Goal: Information Seeking & Learning: Learn about a topic

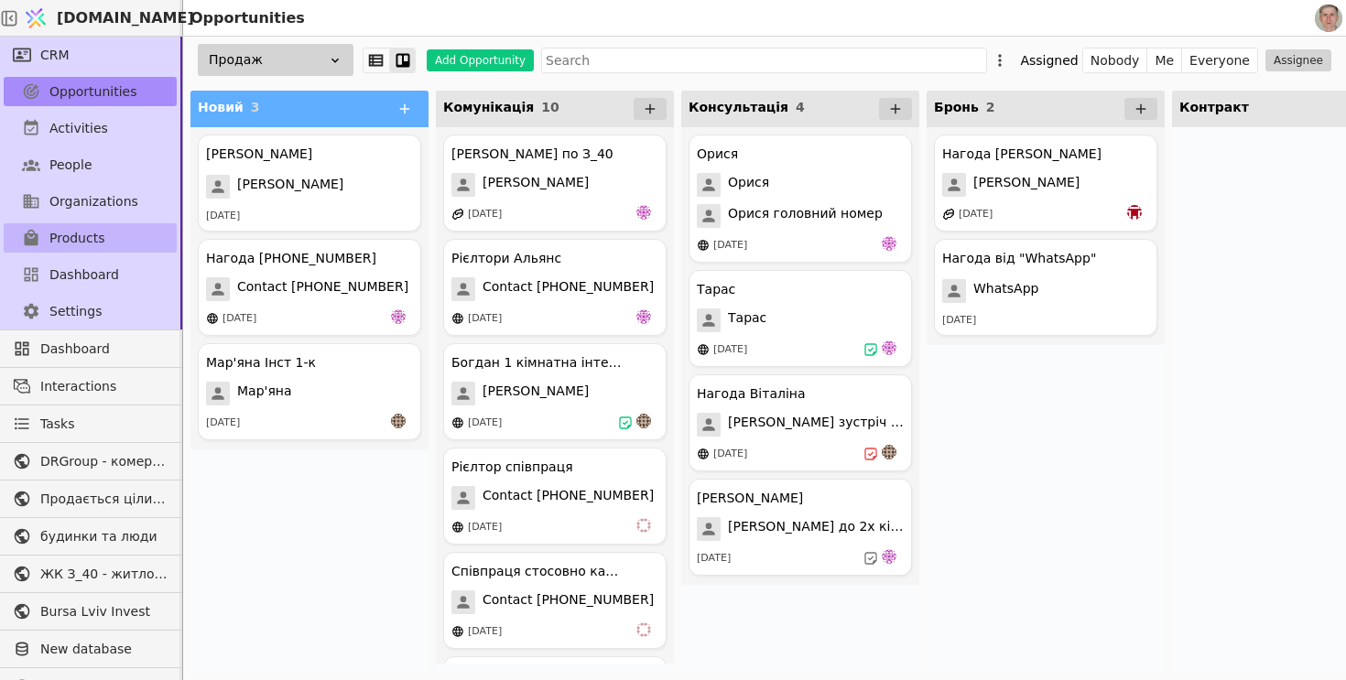
click at [90, 234] on span "Products" at bounding box center [76, 238] width 55 height 19
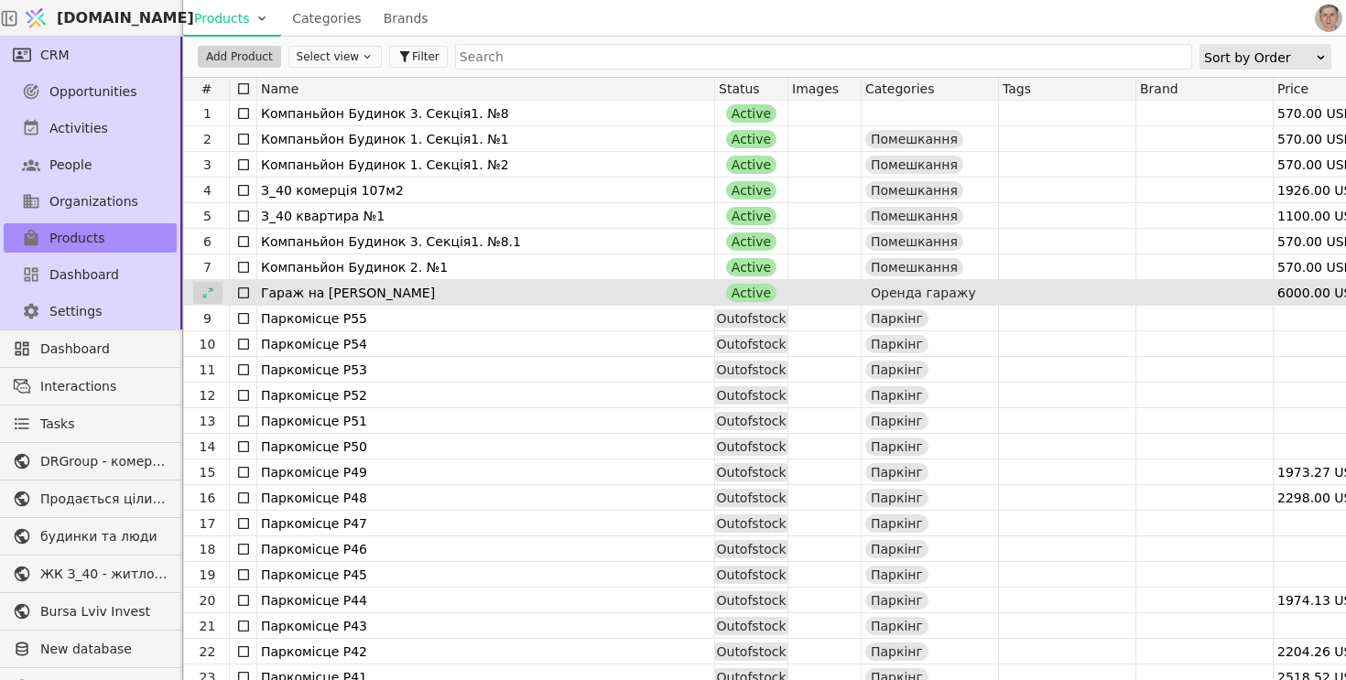
click at [207, 293] on icon at bounding box center [207, 293] width 13 height 13
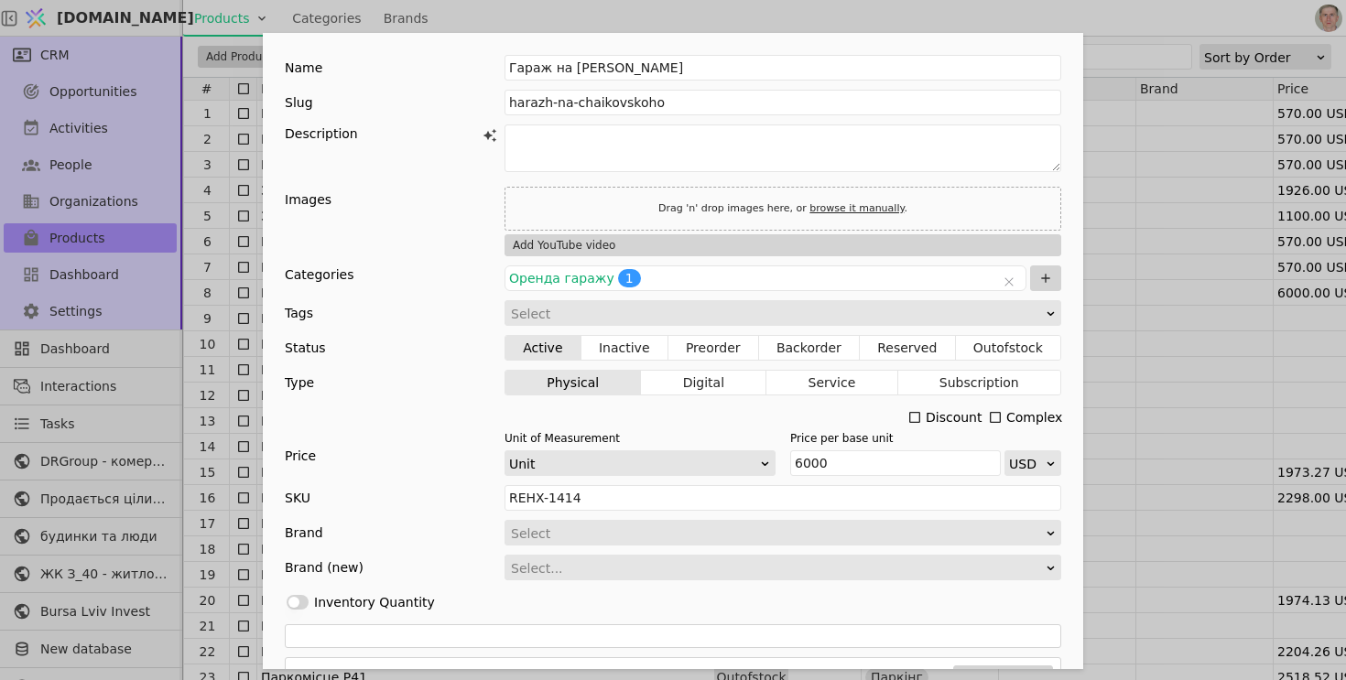
click at [1008, 5] on div "Name Гараж на [PERSON_NAME] Slug harazh-na-chaikovskoho Description Images Drag…" at bounding box center [673, 340] width 1346 height 680
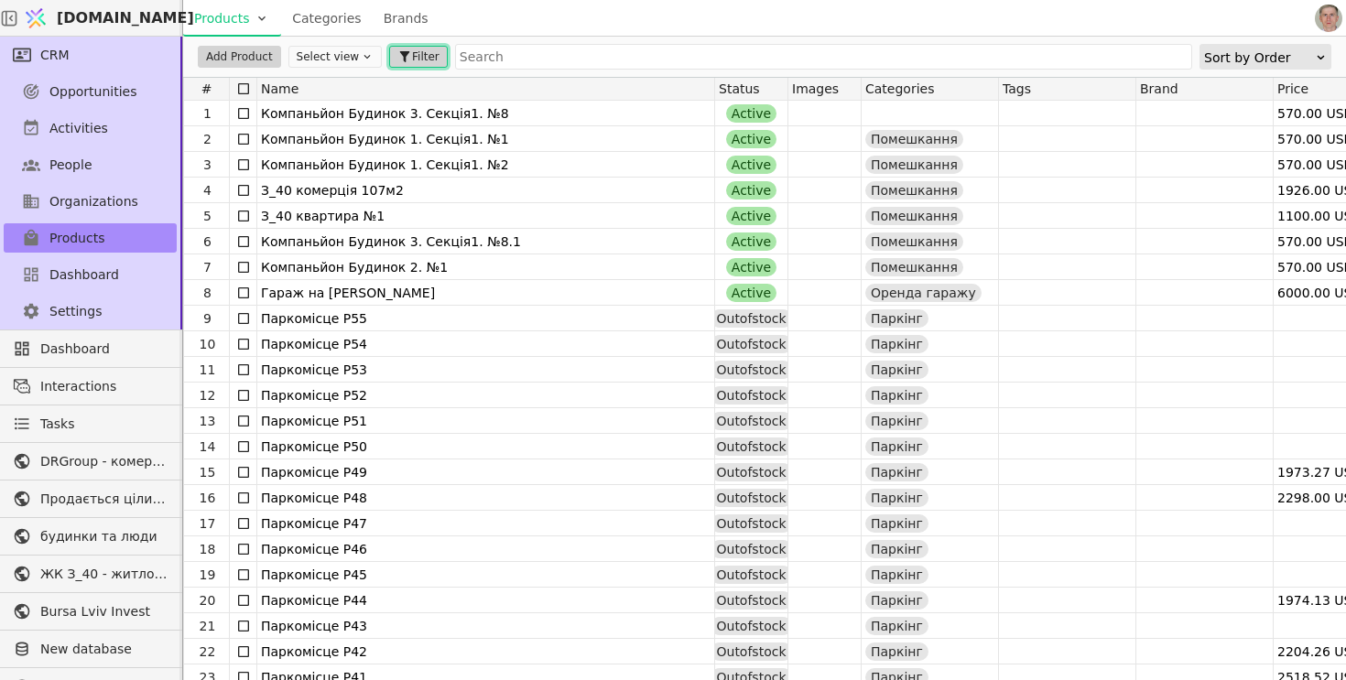
click at [412, 58] on span "Filter" at bounding box center [425, 57] width 27 height 16
click at [591, 19] on div "Products Categories Brands" at bounding box center [747, 18] width 1128 height 36
click at [341, 49] on button "Select view" at bounding box center [334, 57] width 93 height 22
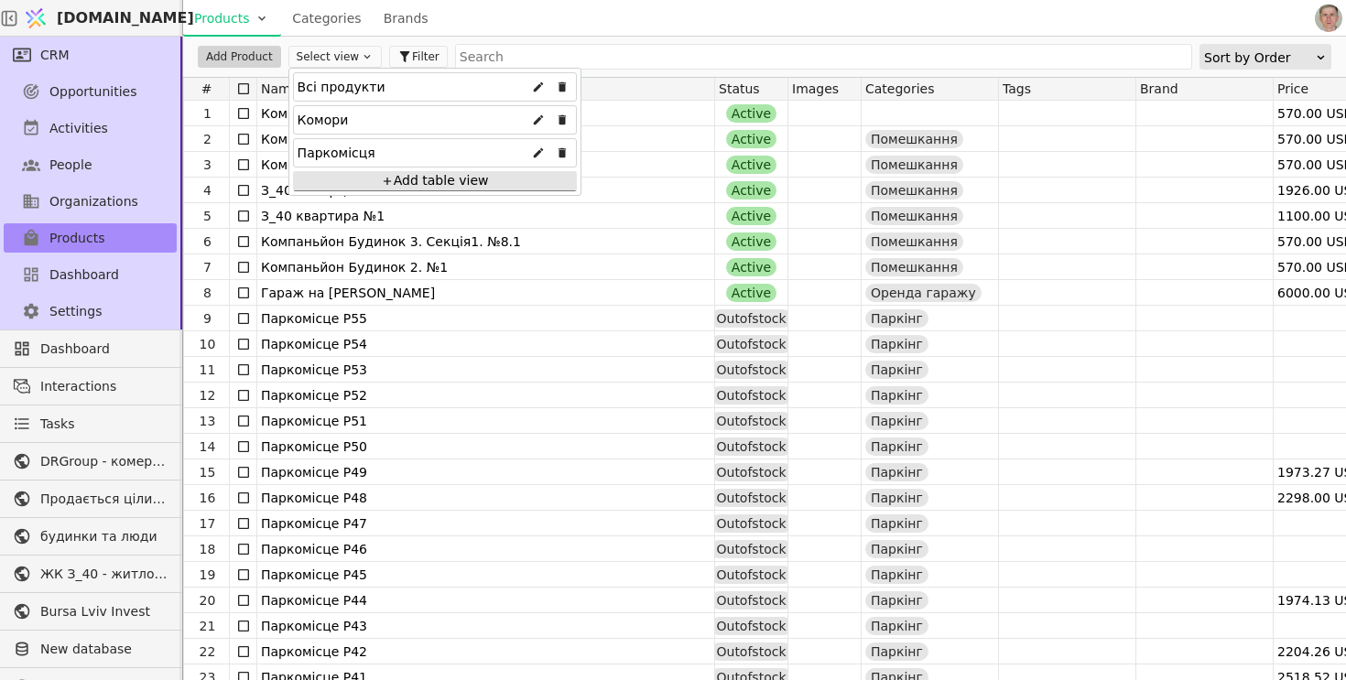
click at [536, 27] on div "Products Categories Brands" at bounding box center [747, 18] width 1128 height 36
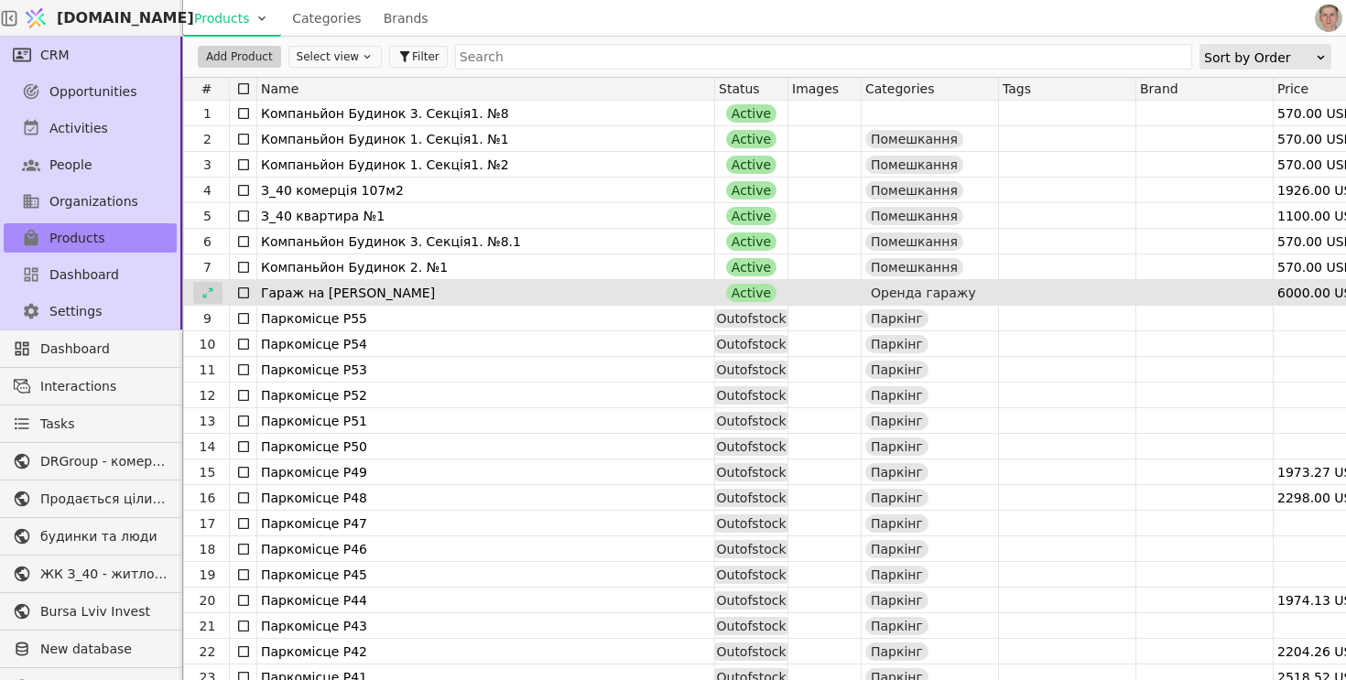
click at [209, 295] on icon at bounding box center [207, 293] width 13 height 13
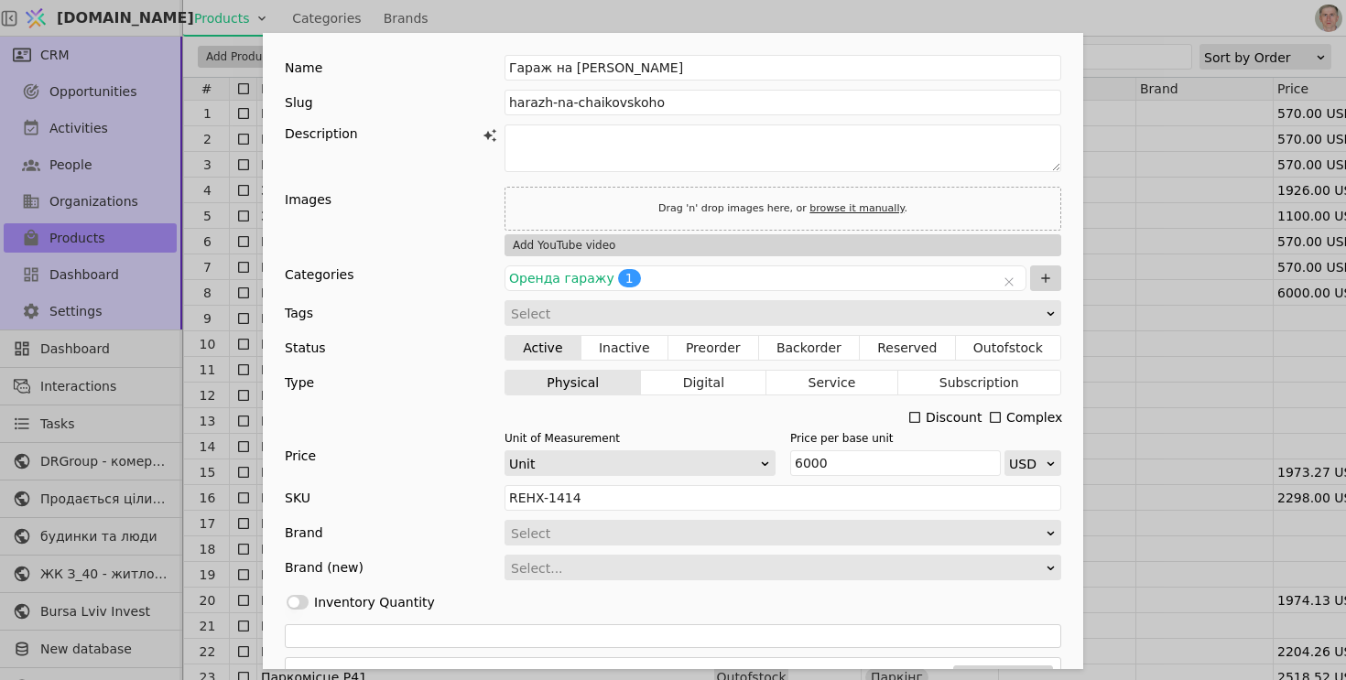
click at [1153, 27] on div "Name Гараж на [PERSON_NAME] Slug harazh-na-chaikovskoho Description Images Drag…" at bounding box center [673, 340] width 1346 height 680
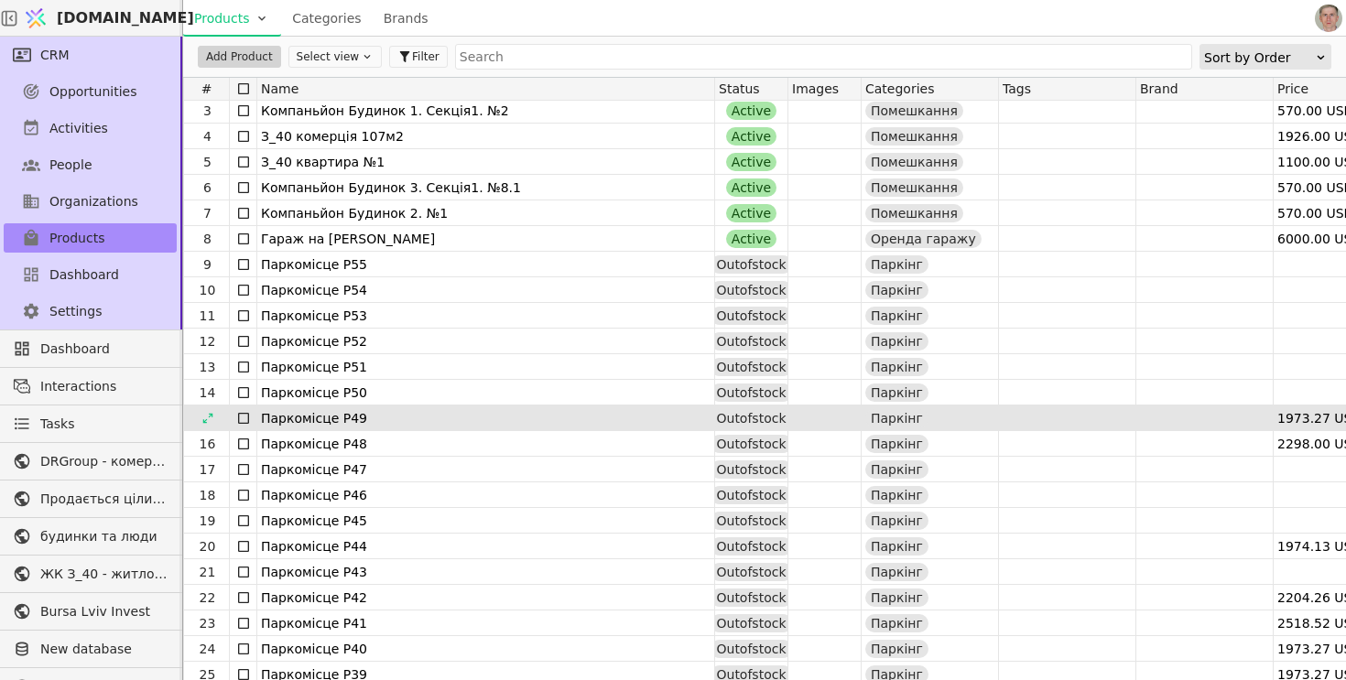
scroll to position [51, 0]
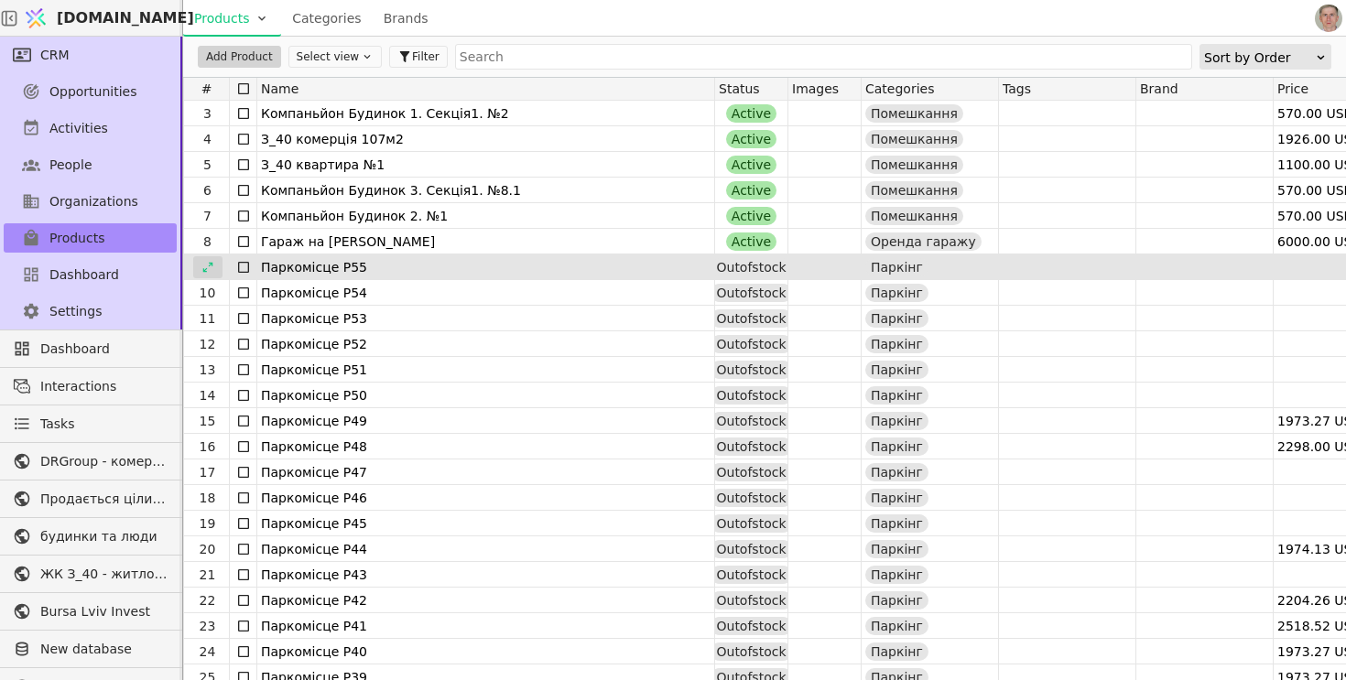
click at [211, 265] on icon at bounding box center [207, 267] width 13 height 13
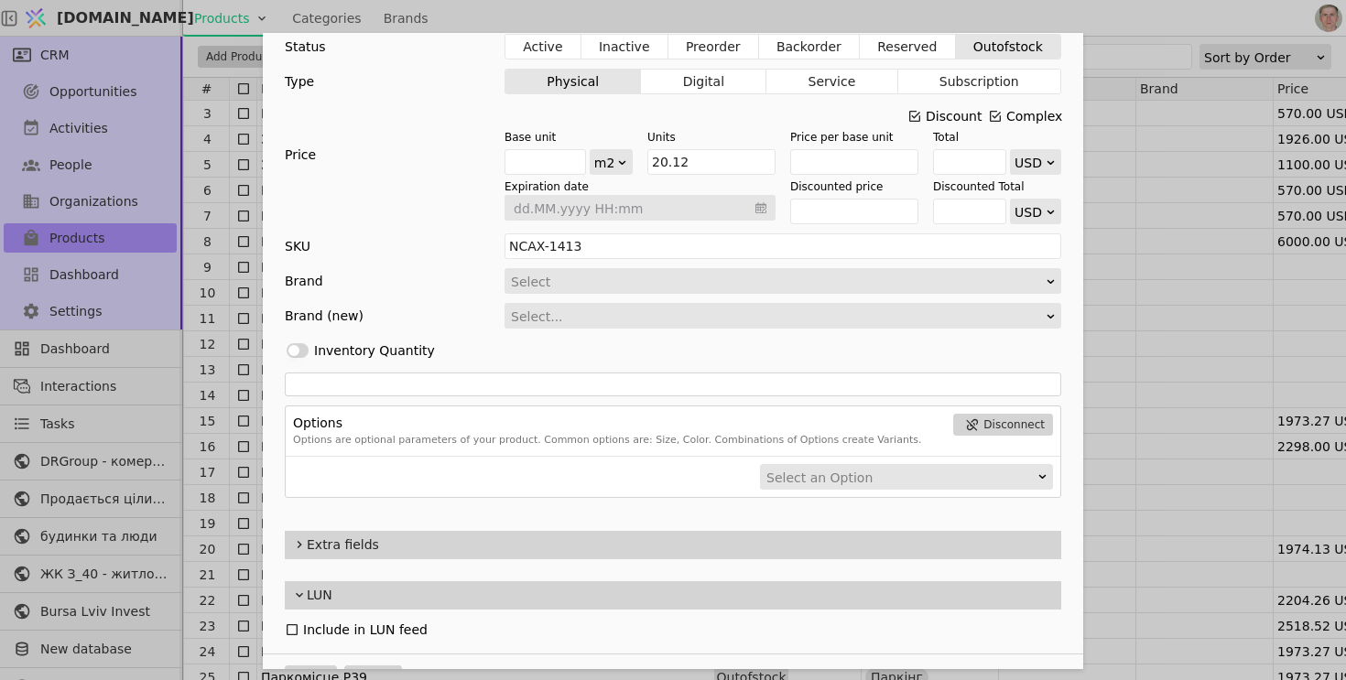
scroll to position [300, 0]
click at [917, 114] on icon "Add Opportunity" at bounding box center [914, 117] width 11 height 11
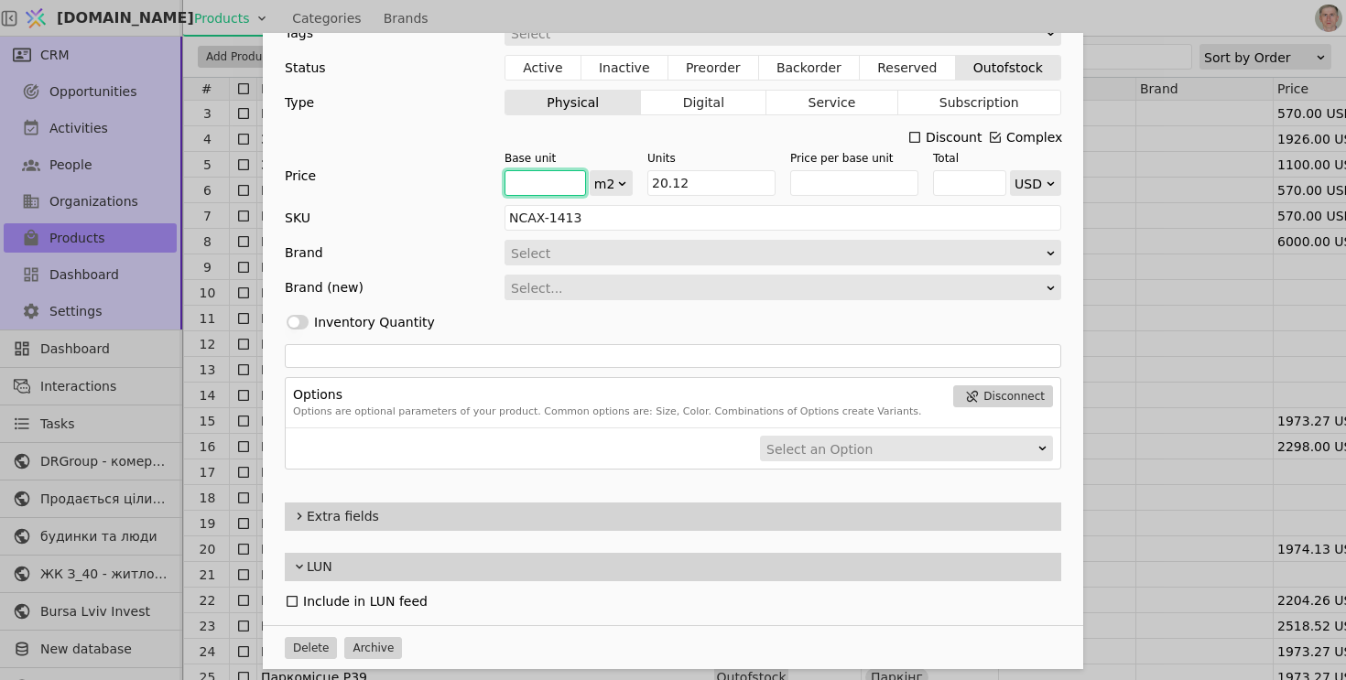
click at [536, 187] on input "Add Opportunity" at bounding box center [544, 183] width 81 height 26
type input "1"
drag, startPoint x: 704, startPoint y: 179, endPoint x: 619, endPoint y: 179, distance: 85.1
click at [618, 179] on div "Base unit 1 m2 Units 20.12 Price per base unit Total USD" at bounding box center [782, 173] width 557 height 46
click at [836, 172] on input "Add Opportunity" at bounding box center [854, 183] width 128 height 26
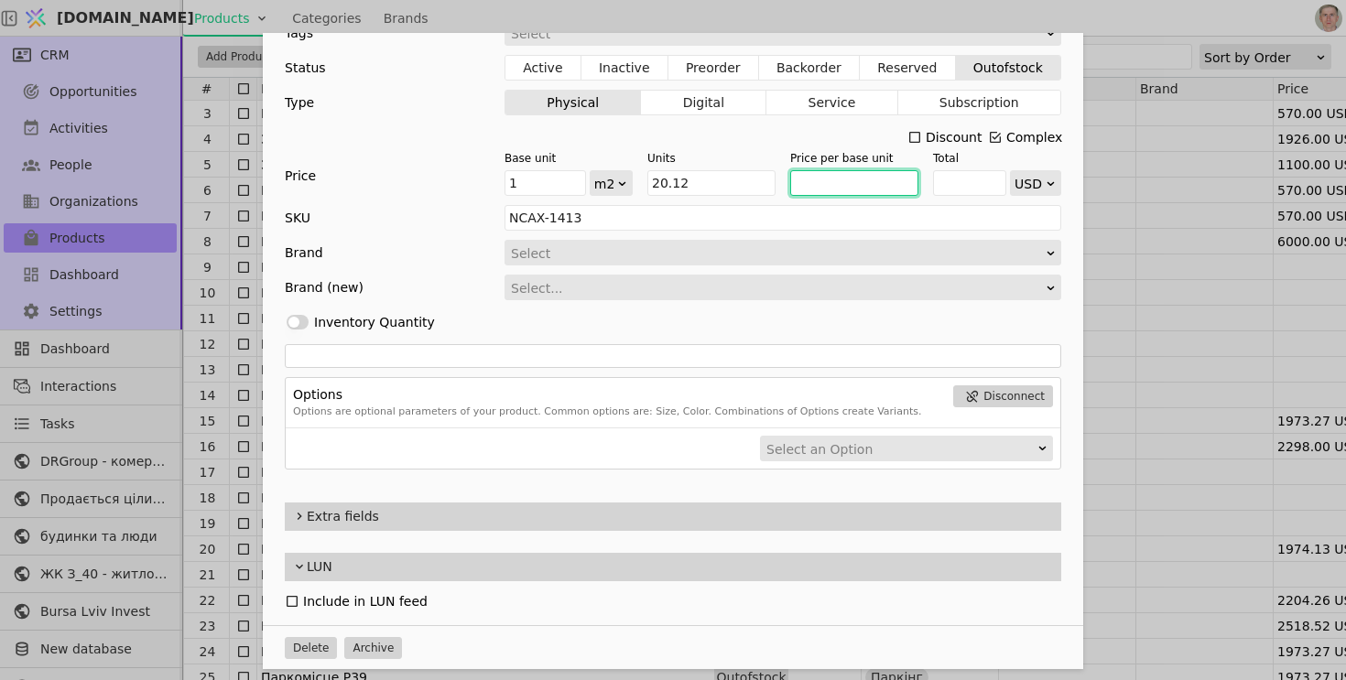
type input "1"
type input "20.12"
type input "13"
type input "261.56"
type input "130"
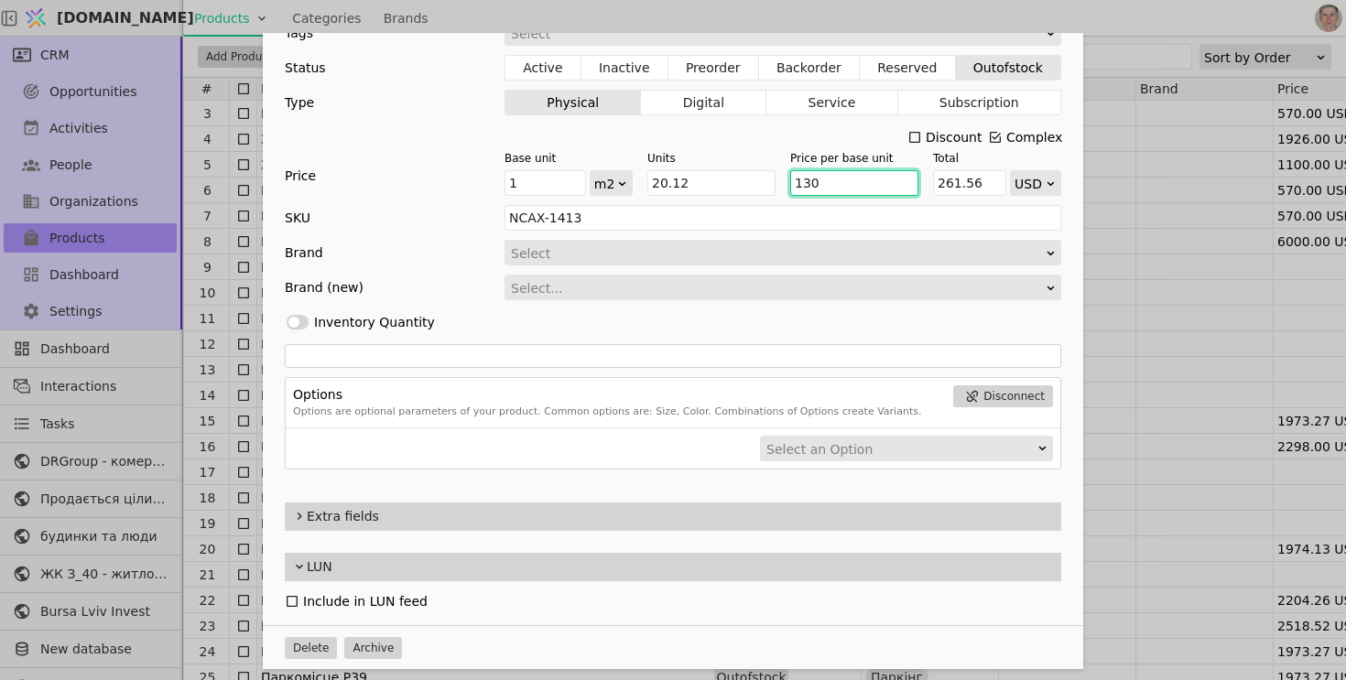
type input "2615.6"
type input "1300"
type input "26156"
click at [738, 142] on div "Discount Complex" at bounding box center [673, 137] width 776 height 26
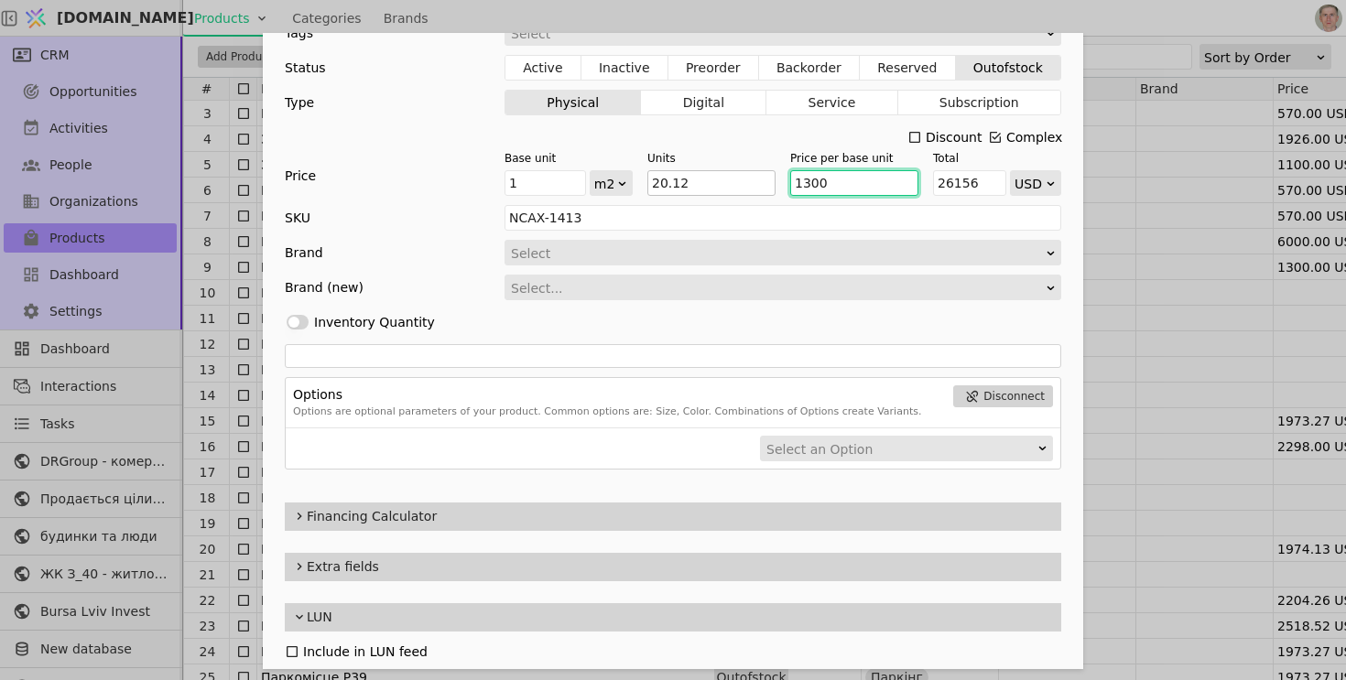
drag, startPoint x: 832, startPoint y: 190, endPoint x: 777, endPoint y: 186, distance: 55.1
click at [774, 186] on div "Base unit 1 m2 Units 20.12 Price per base unit 1300 Total 26156 USD" at bounding box center [782, 173] width 557 height 46
type input "1"
type input "20.12"
type input "10"
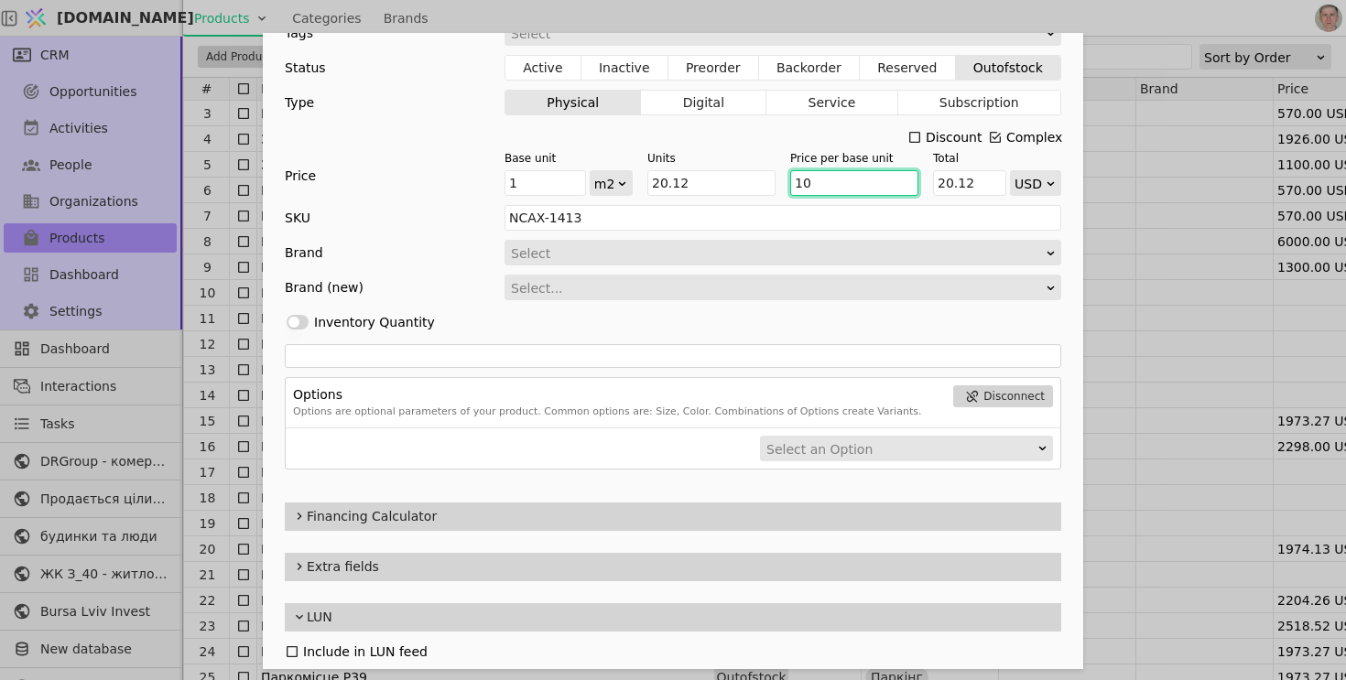
type input "201.20000000000002"
type input "100"
type input "2012"
type input "1000"
type input "20120"
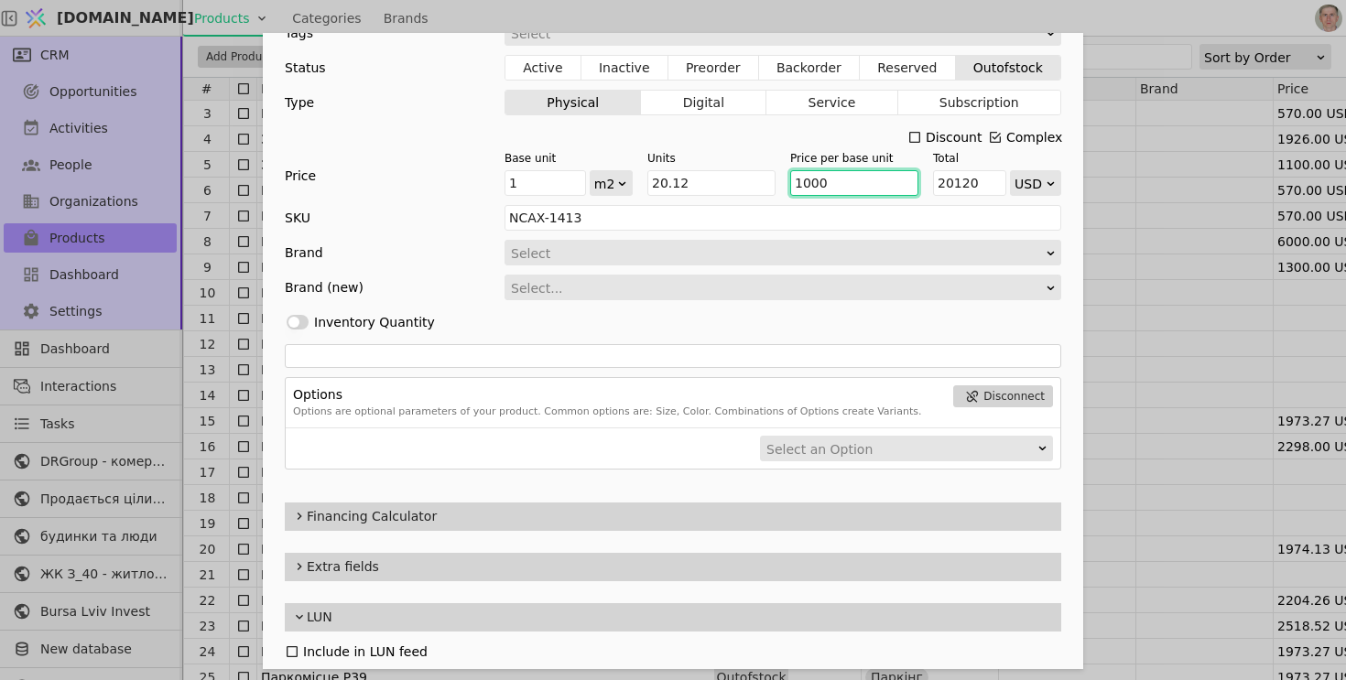
type input "1000"
click at [730, 143] on div "Discount Complex" at bounding box center [673, 137] width 776 height 26
click at [816, 135] on div "Discount Complex" at bounding box center [673, 137] width 776 height 26
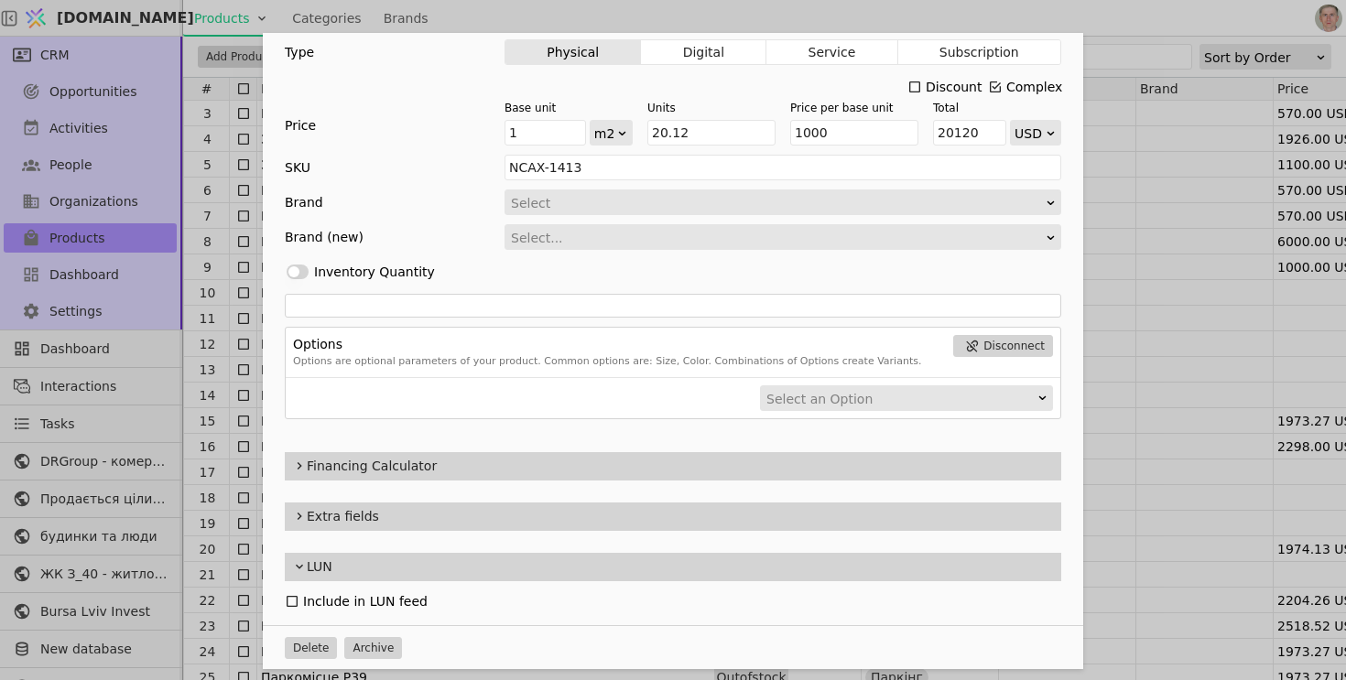
click at [300, 466] on icon "Add Opportunity" at bounding box center [299, 466] width 15 height 22
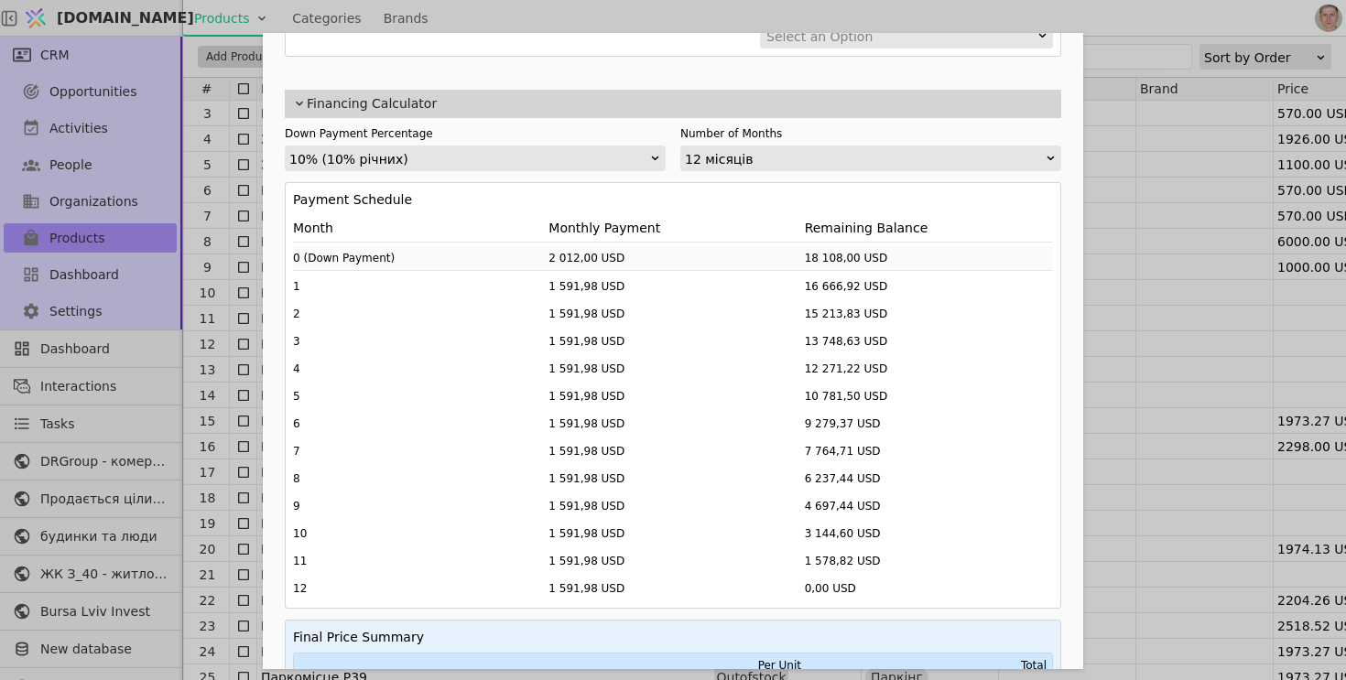
scroll to position [702, 0]
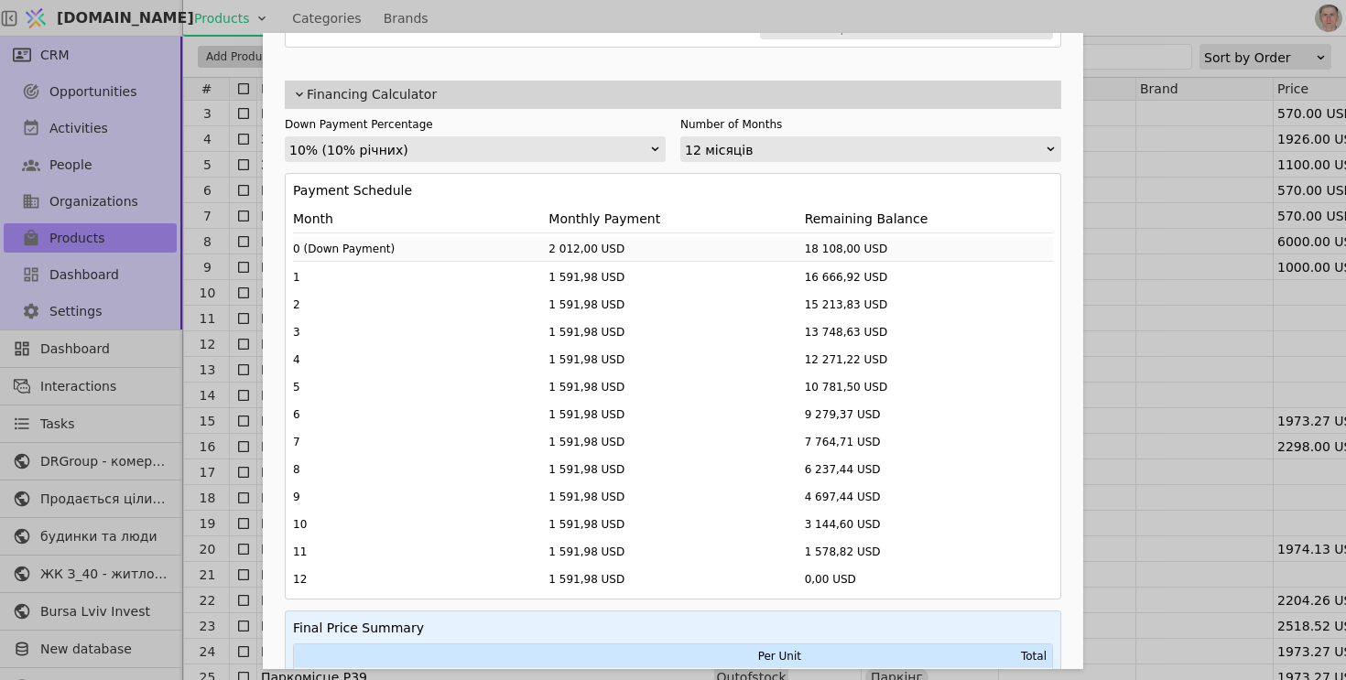
click at [423, 155] on div "10% (10% річних)" at bounding box center [469, 150] width 360 height 26
click at [493, 117] on label "Down Payment Percentage" at bounding box center [475, 124] width 381 height 16
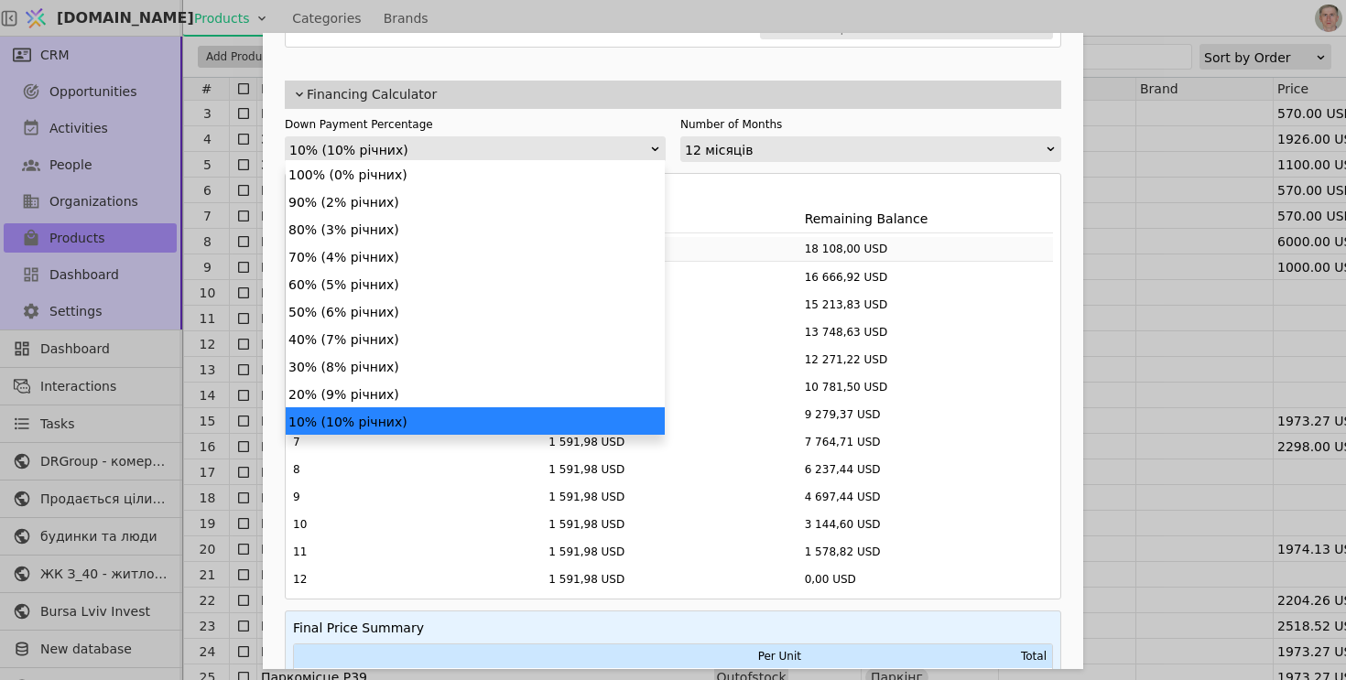
click at [447, 156] on div "10% (10% річних)" at bounding box center [469, 150] width 360 height 26
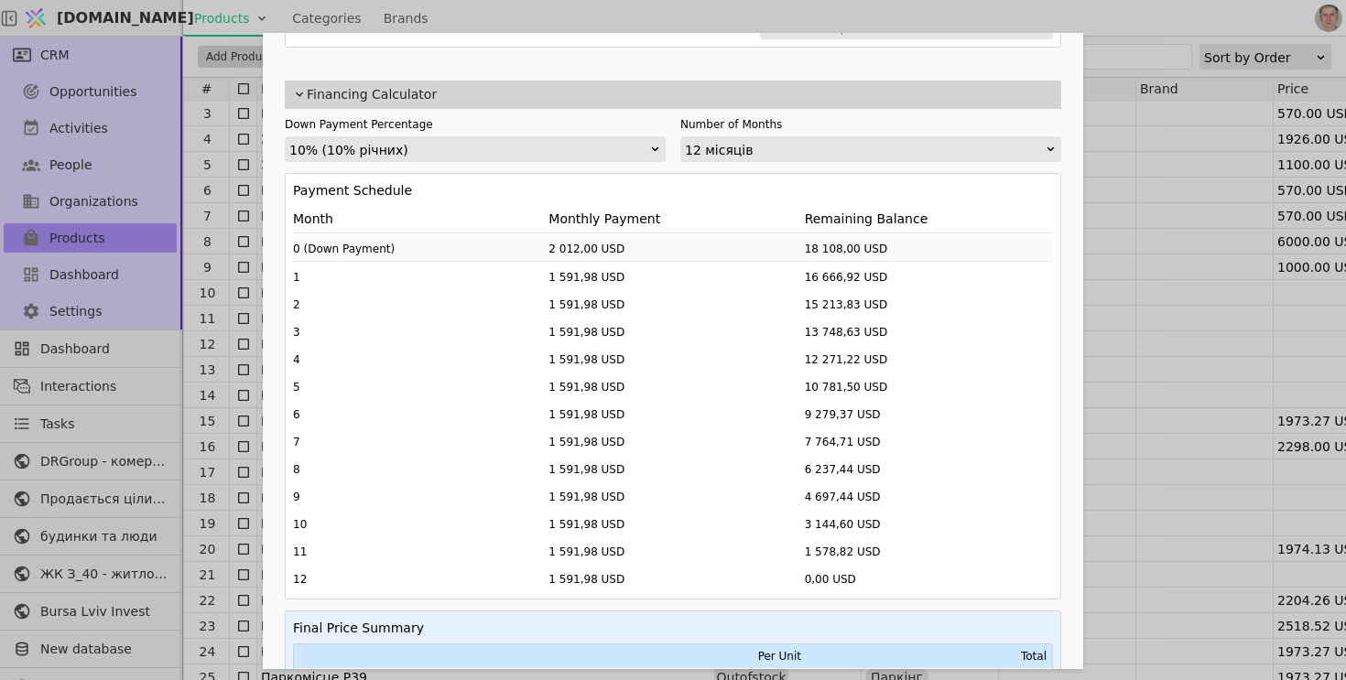
click at [447, 156] on div "10% (10% річних)" at bounding box center [469, 150] width 360 height 26
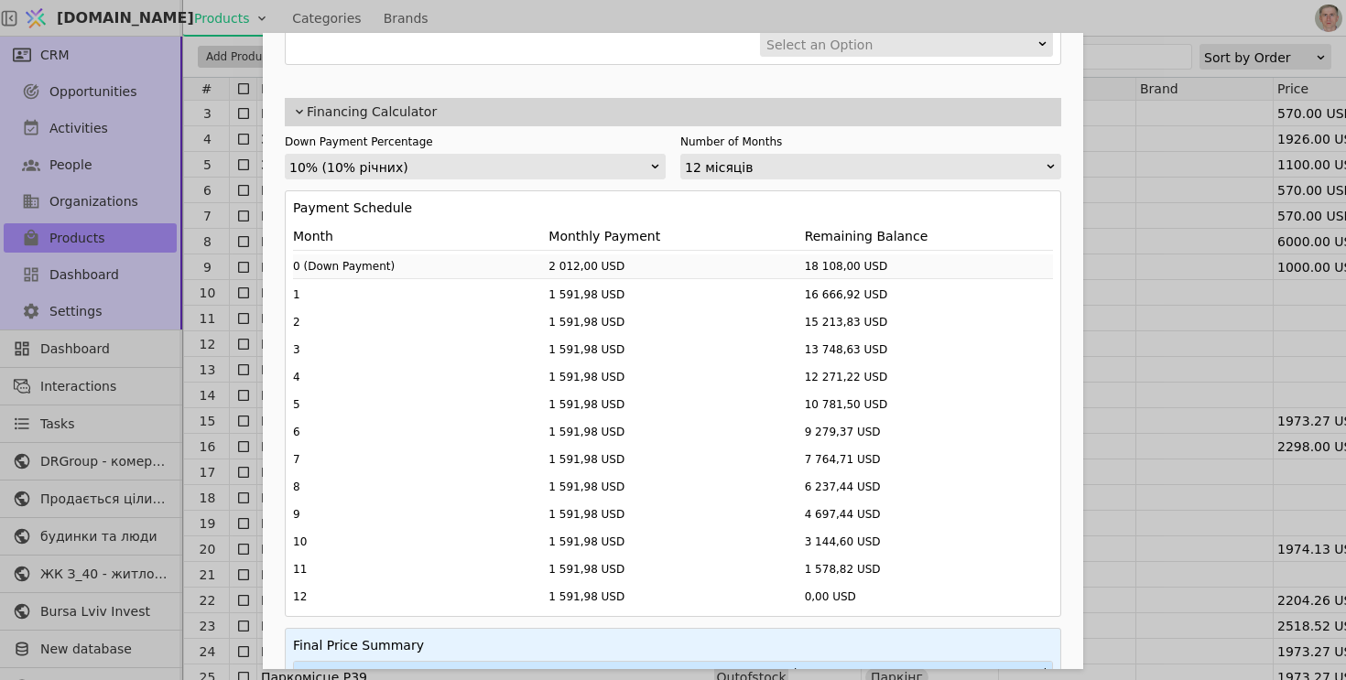
scroll to position [722, 0]
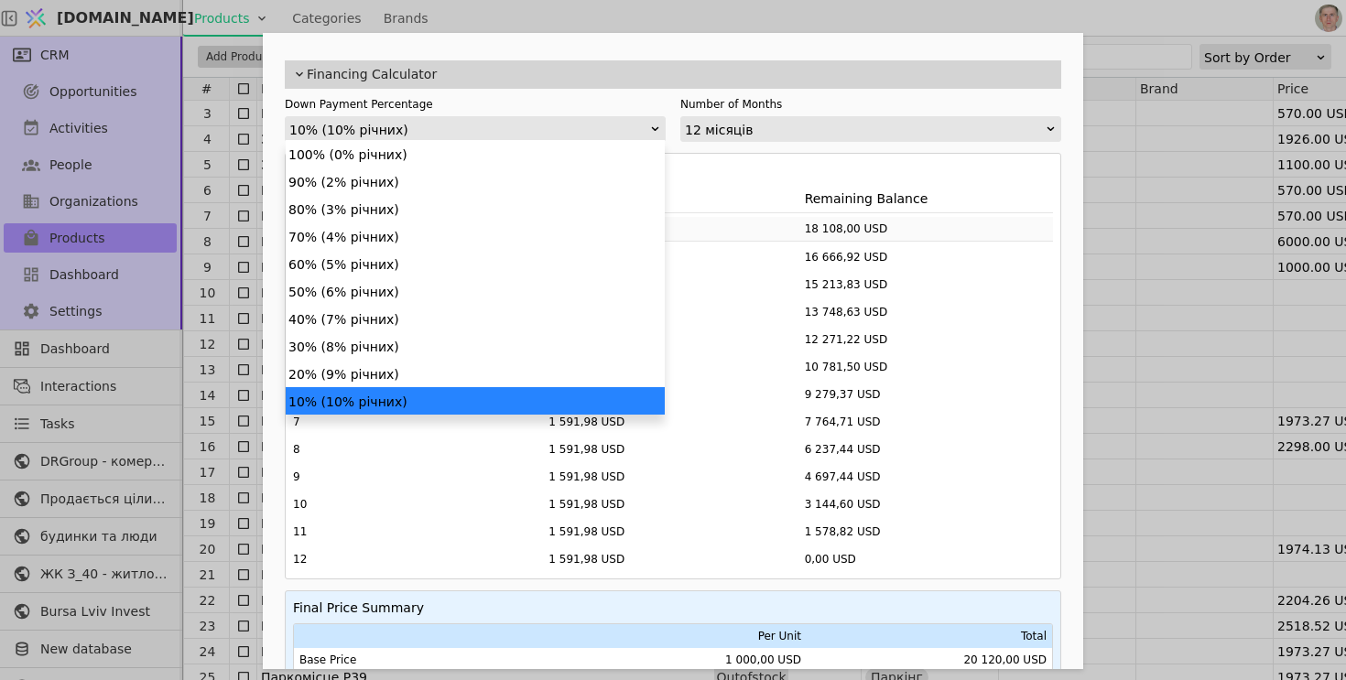
click at [565, 124] on div "10% (10% річних)" at bounding box center [469, 130] width 360 height 26
click at [482, 384] on div "20% (9% річних)" at bounding box center [475, 373] width 379 height 27
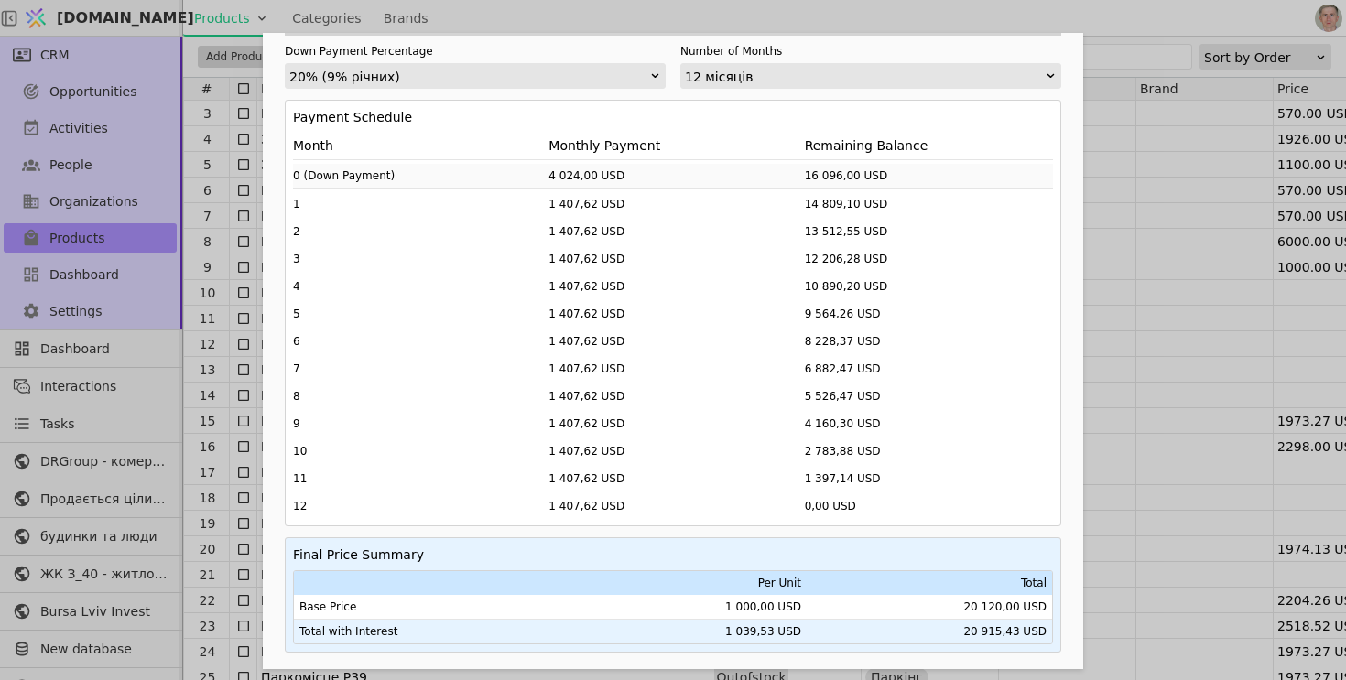
scroll to position [770, 0]
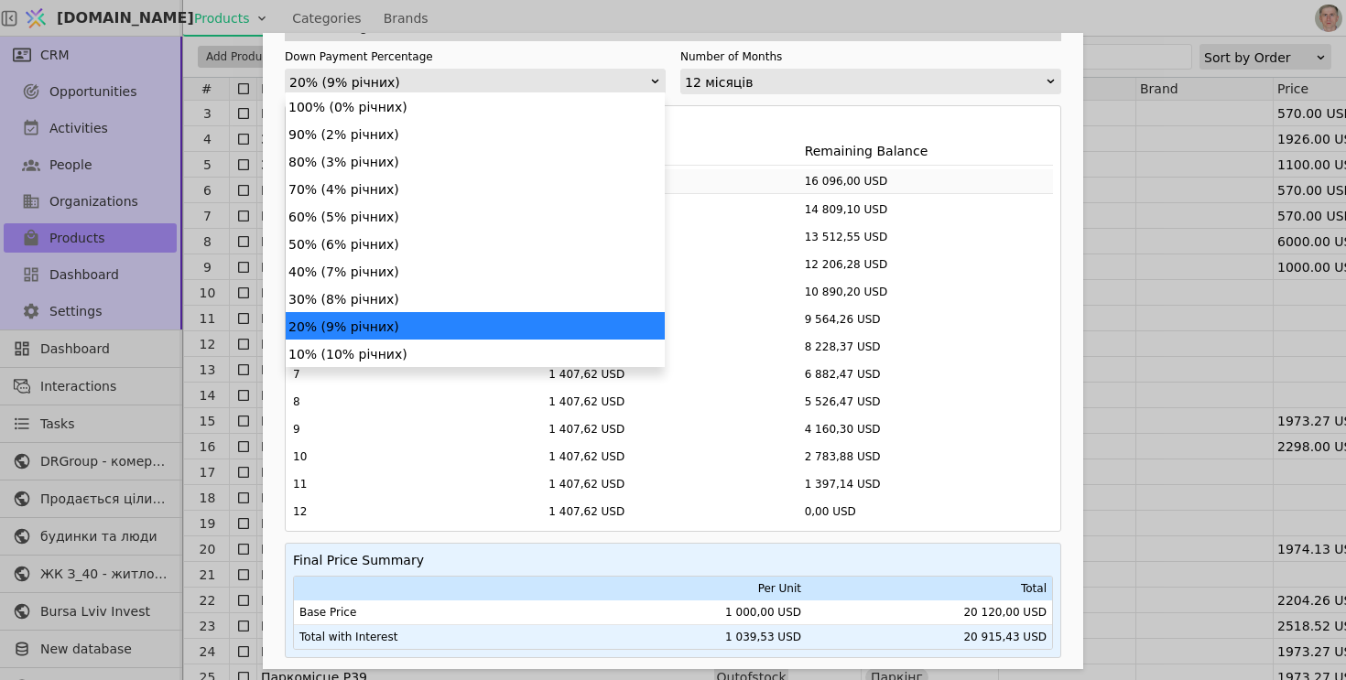
click at [510, 82] on div "20% (9% річних)" at bounding box center [469, 83] width 360 height 26
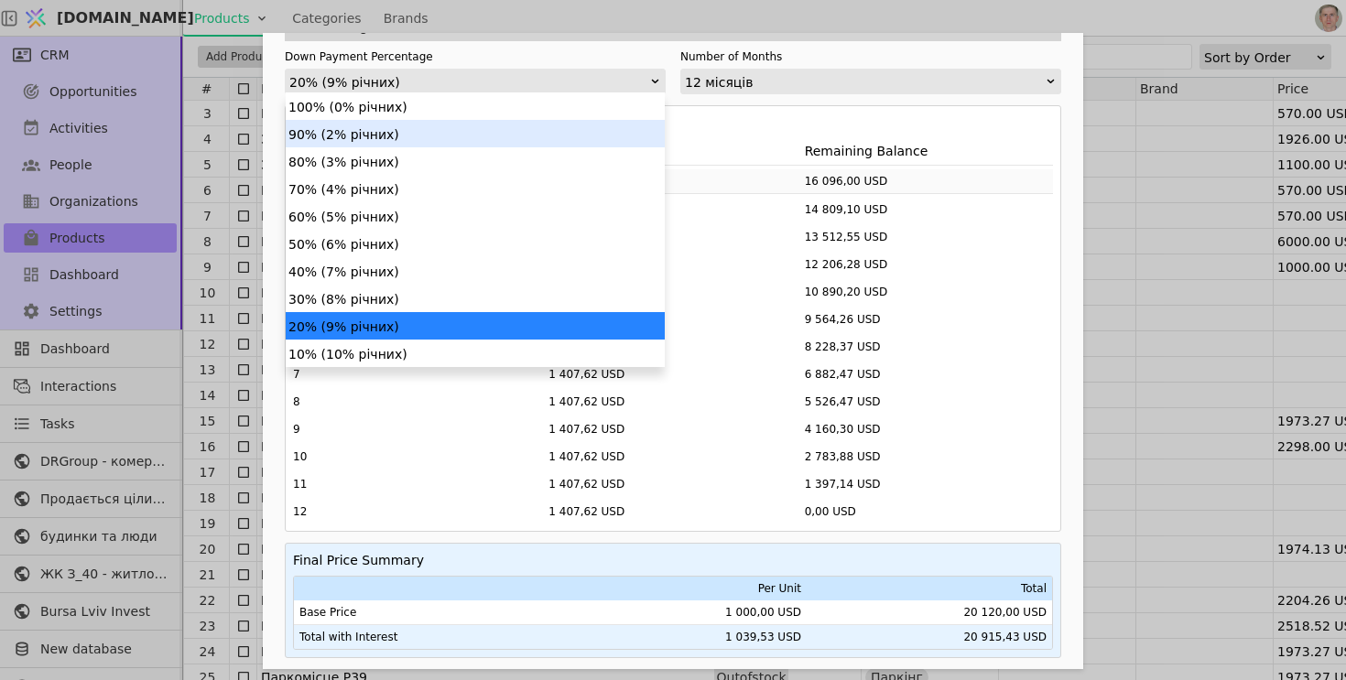
click at [454, 142] on div "90% (2% річних)" at bounding box center [475, 133] width 379 height 27
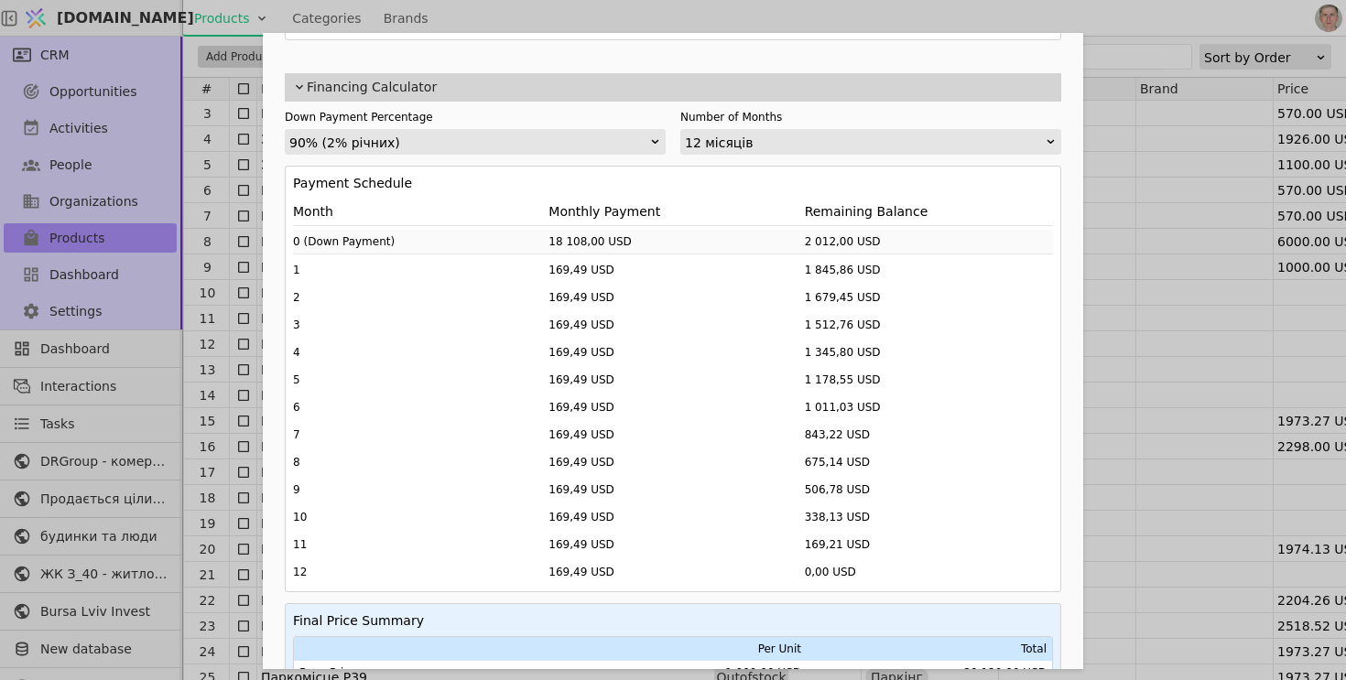
scroll to position [715, 0]
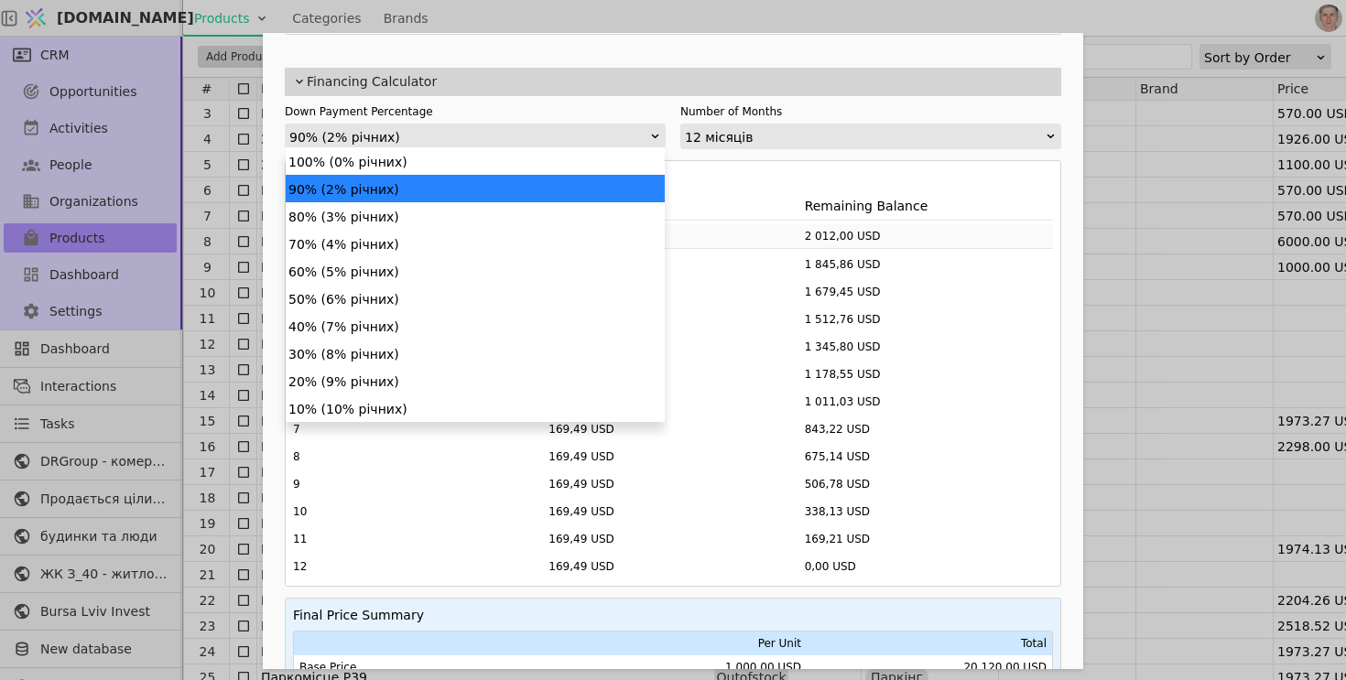
click at [575, 131] on div "90% (2% річних)" at bounding box center [469, 137] width 360 height 26
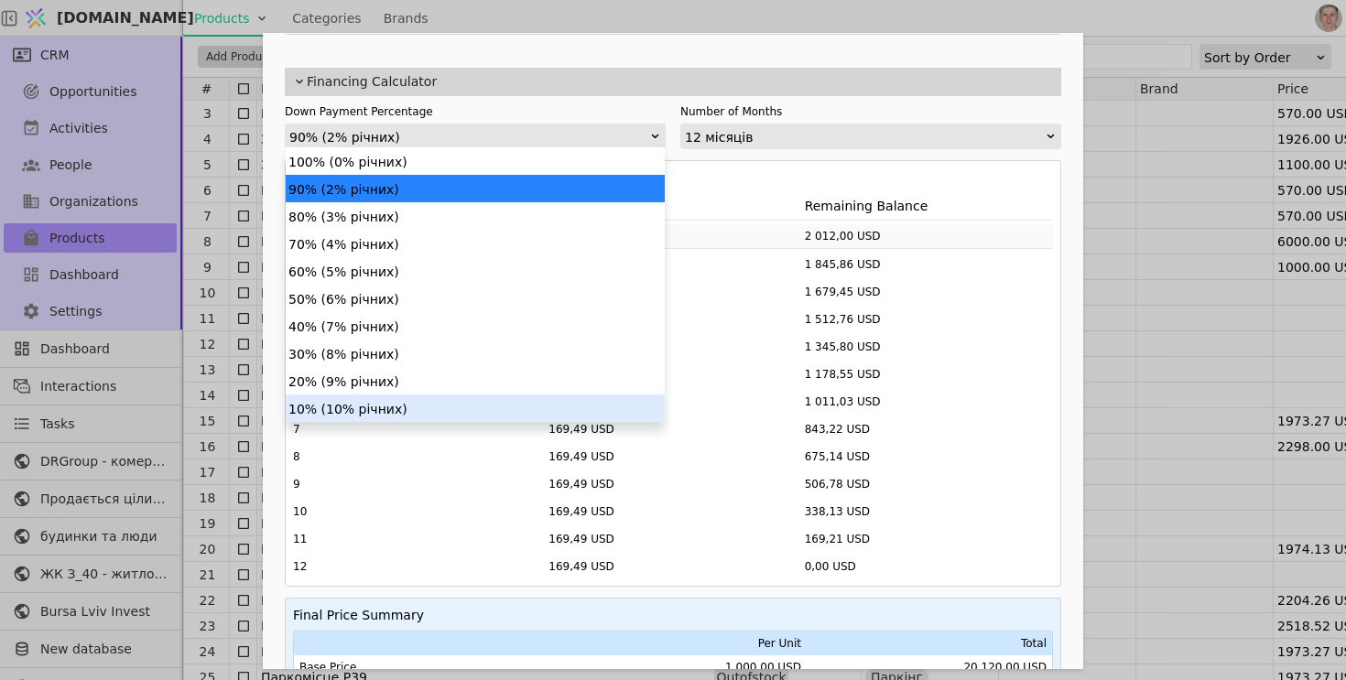
click at [471, 412] on div "10% (10% річних)" at bounding box center [475, 408] width 379 height 27
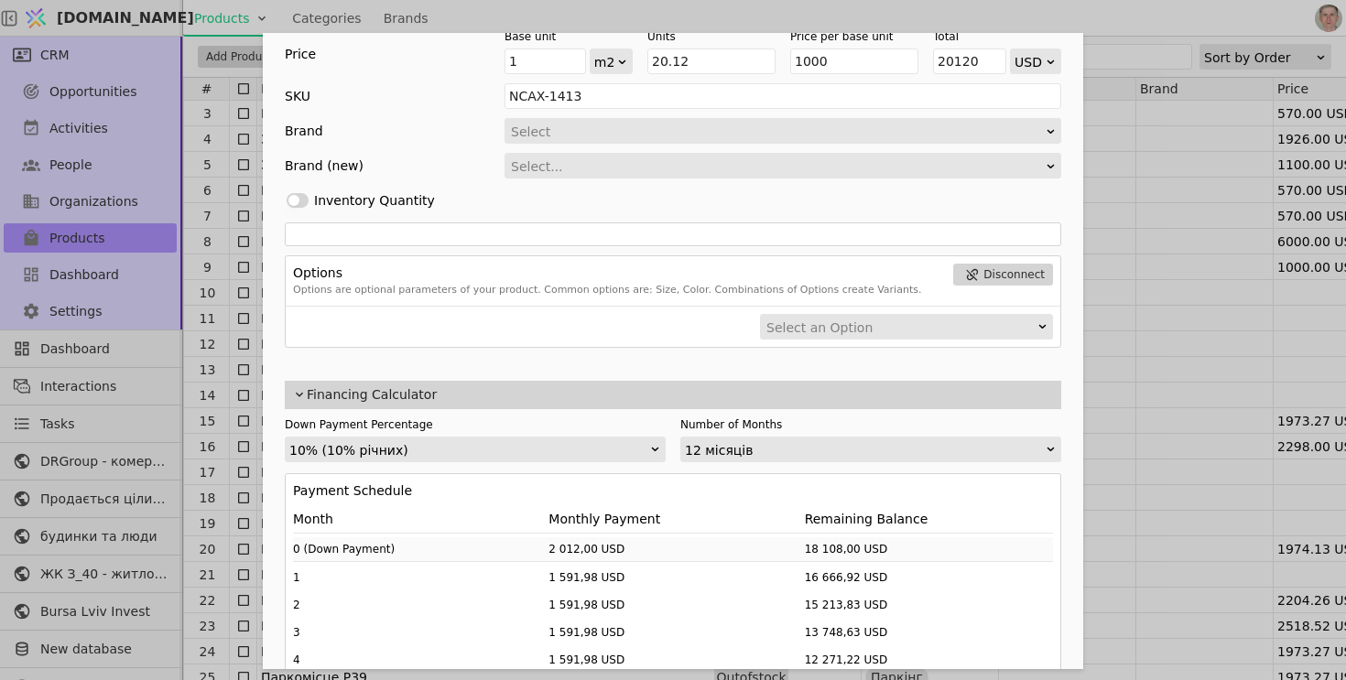
scroll to position [947, 0]
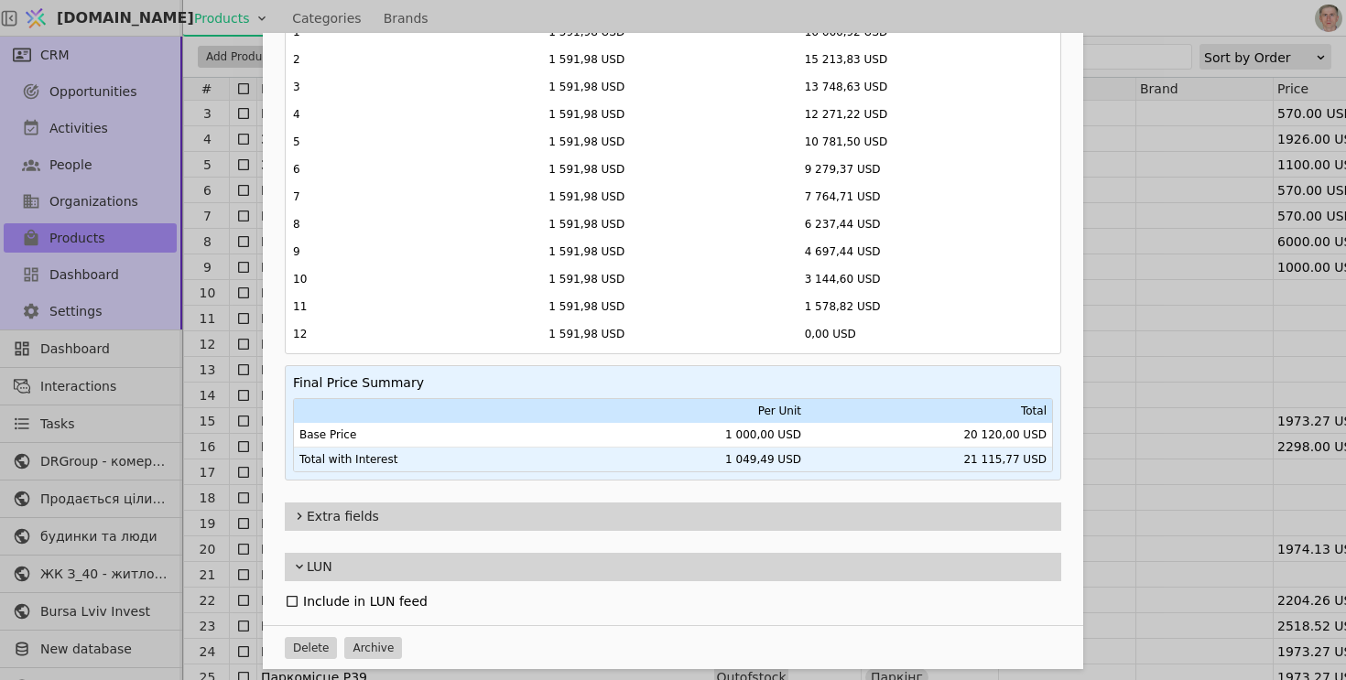
click at [1098, 161] on div "Name Паркомісце P55 Slug parkomistse-p55 Description Images Drag 'n' drop image…" at bounding box center [673, 340] width 1346 height 680
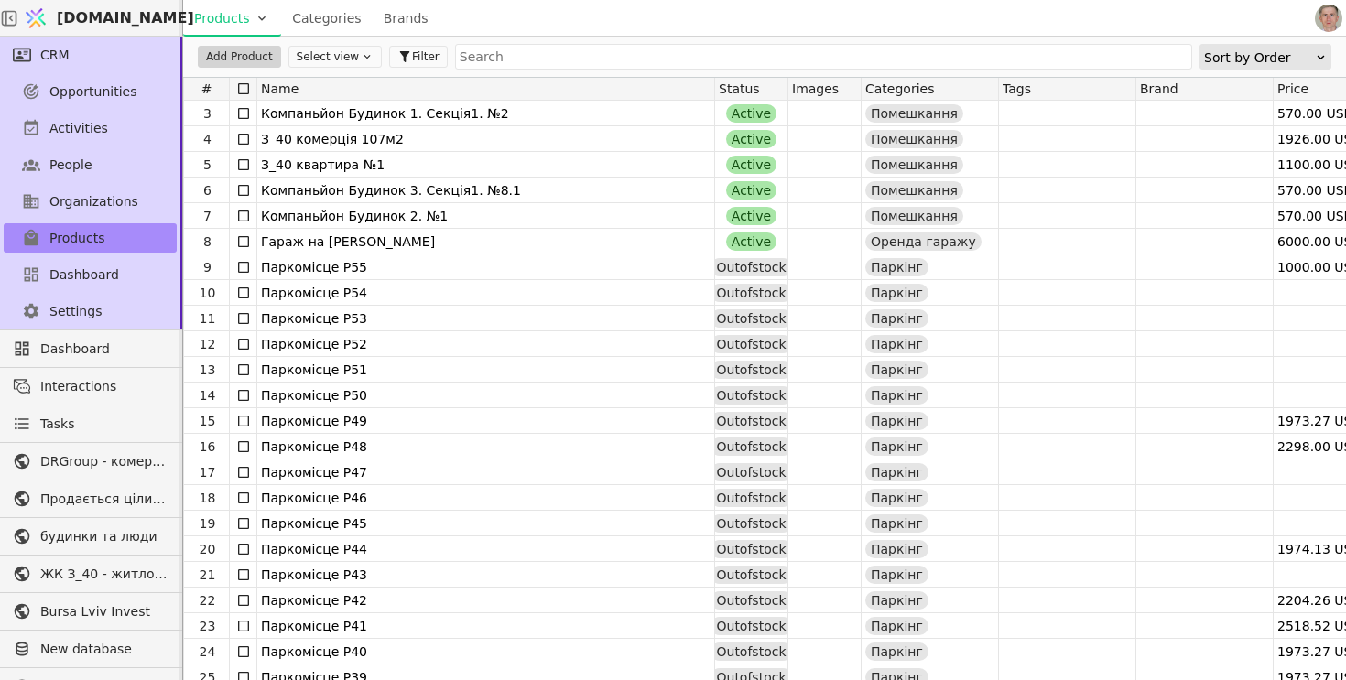
click at [1104, 22] on div "Products Categories Brands" at bounding box center [747, 18] width 1128 height 36
